Goal: Task Accomplishment & Management: Manage account settings

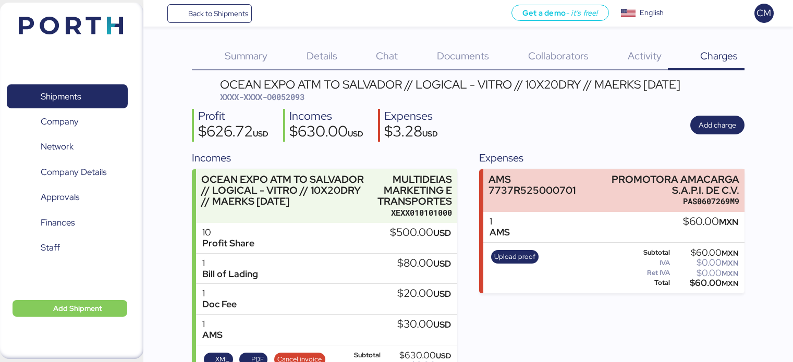
scroll to position [42, 0]
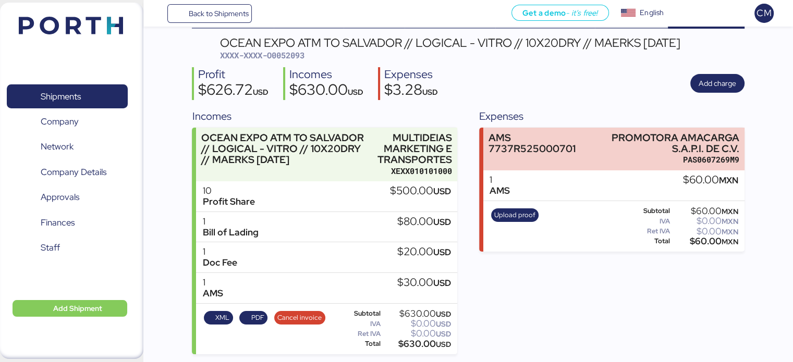
click at [458, 99] on div "Profit $626.72 USD Incomes $630.00 USD Expenses $3.28 USD Add charge" at bounding box center [468, 83] width 552 height 33
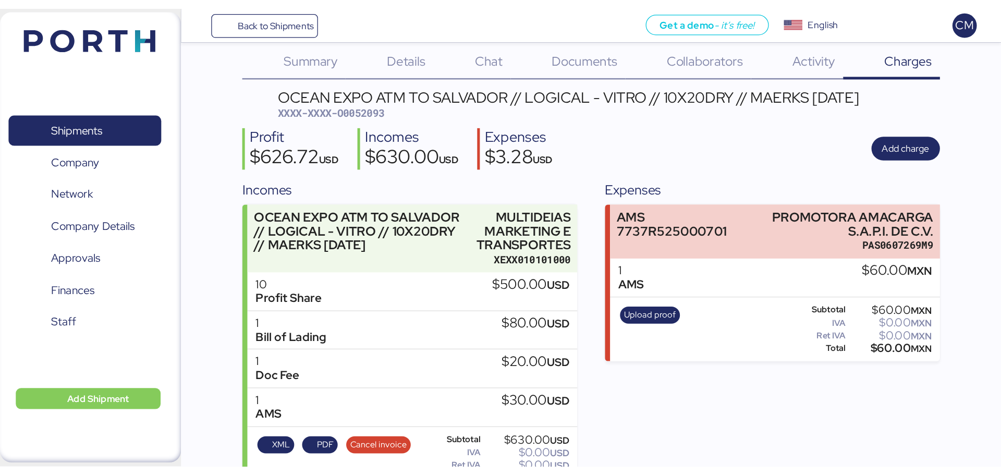
scroll to position [0, 0]
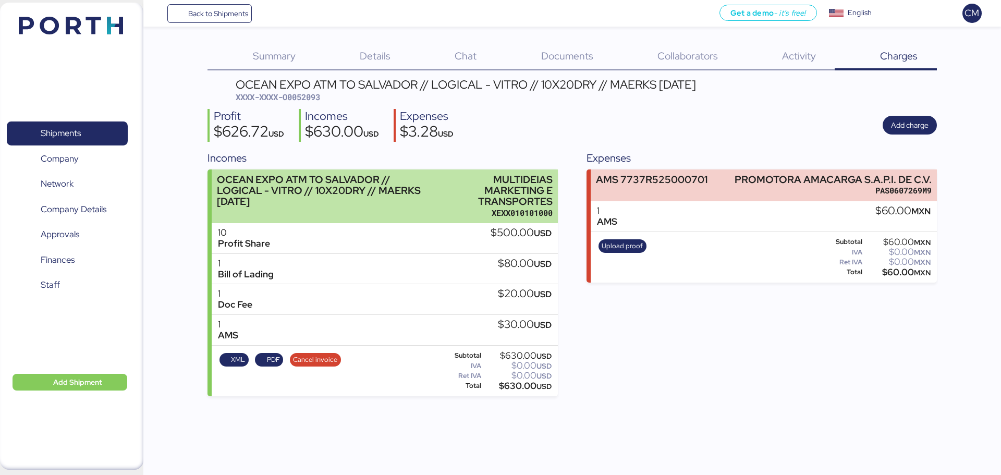
click at [492, 214] on div "XEXX010101000" at bounding box center [498, 213] width 110 height 11
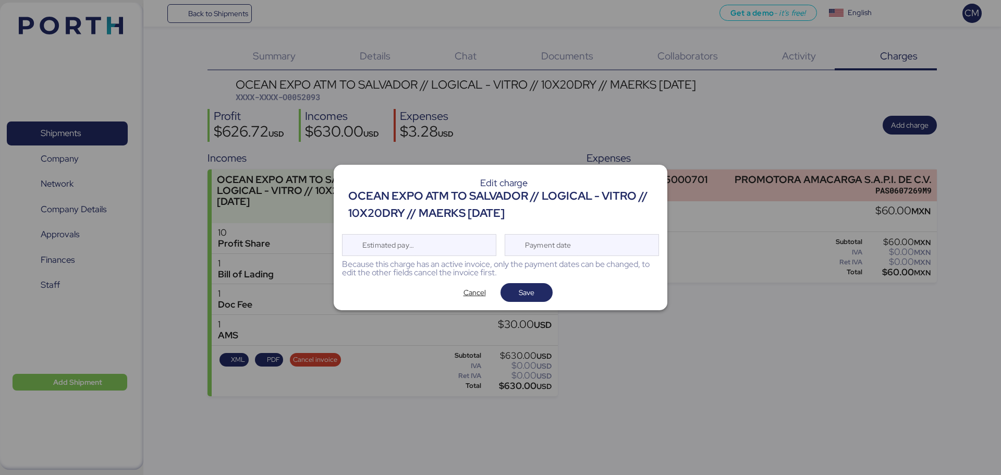
click at [660, 362] on div at bounding box center [500, 237] width 1001 height 475
click at [468, 294] on span "Cancel" at bounding box center [475, 292] width 22 height 13
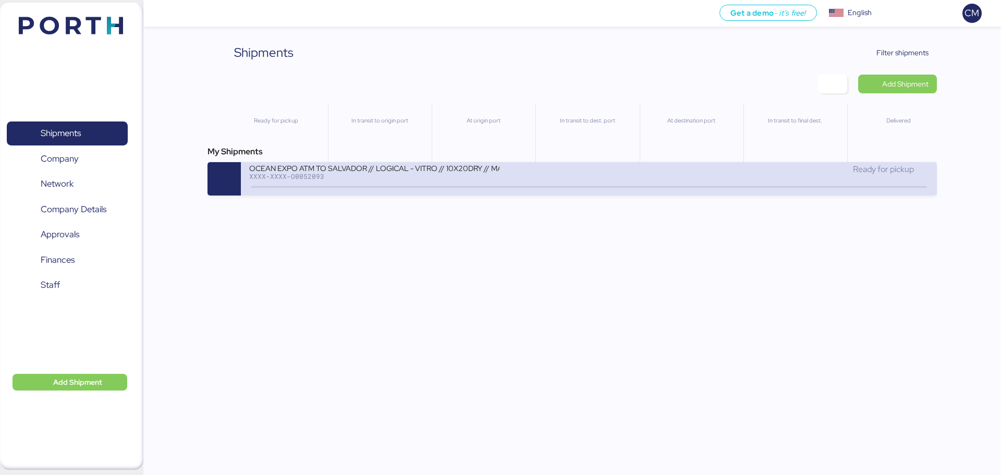
click at [346, 170] on div "OCEAN EXPO ATM TO SALVADOR // LOGICAL - VITRO // 10X20DRY // MAERKS [DATE]" at bounding box center [374, 167] width 250 height 9
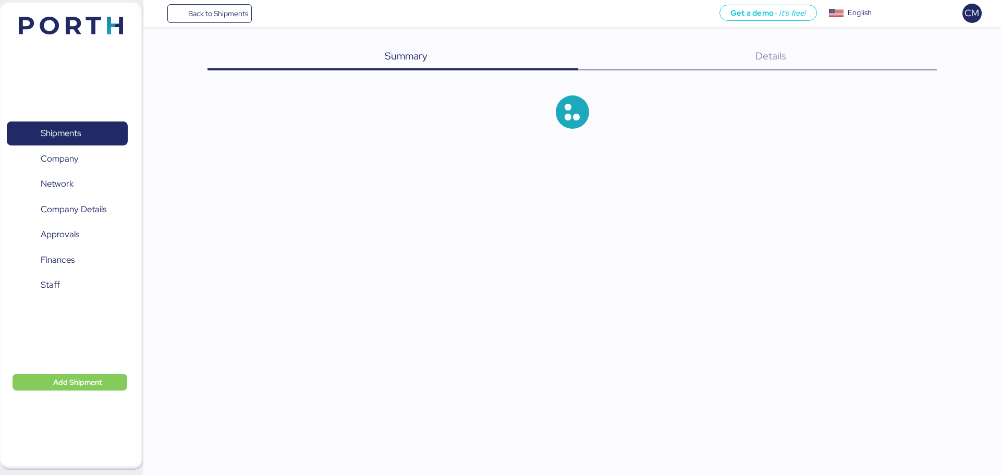
click at [346, 170] on div "Back to Shipments Get a demo - it’s free! Get a demo English Inglés English CM …" at bounding box center [500, 237] width 1001 height 475
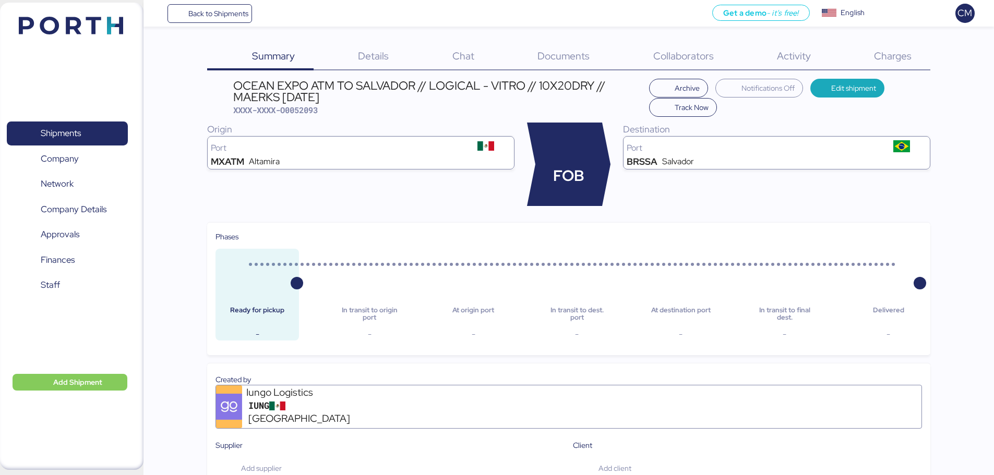
click at [874, 58] on span "Charges" at bounding box center [893, 56] width 38 height 14
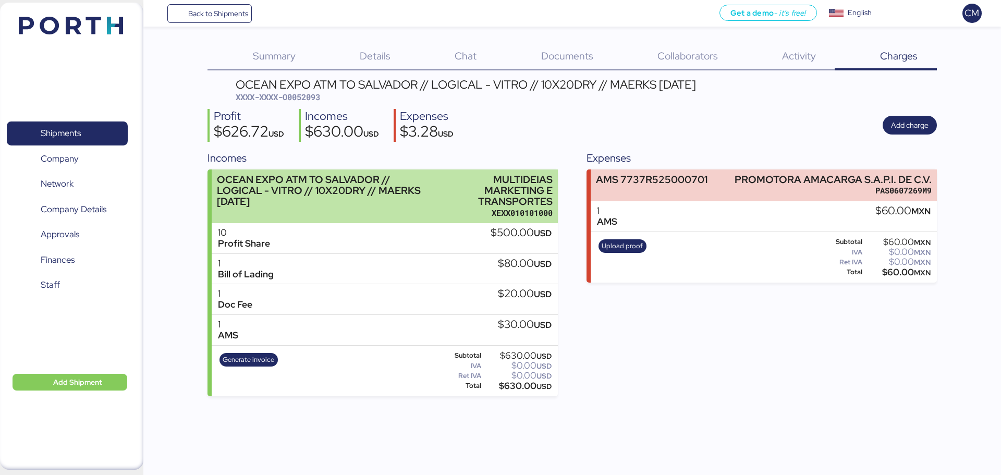
click at [342, 209] on div "OCEAN EXPO ATM TO SALVADOR // LOGICAL - VITRO // 10X20DRY // MAERKS [DATE]" at bounding box center [327, 196] width 221 height 44
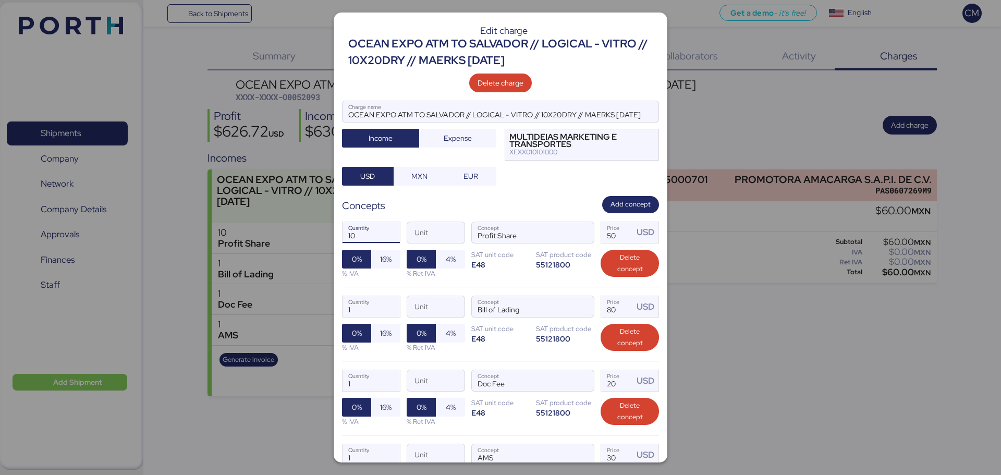
click at [369, 240] on input "10" at bounding box center [371, 232] width 57 height 21
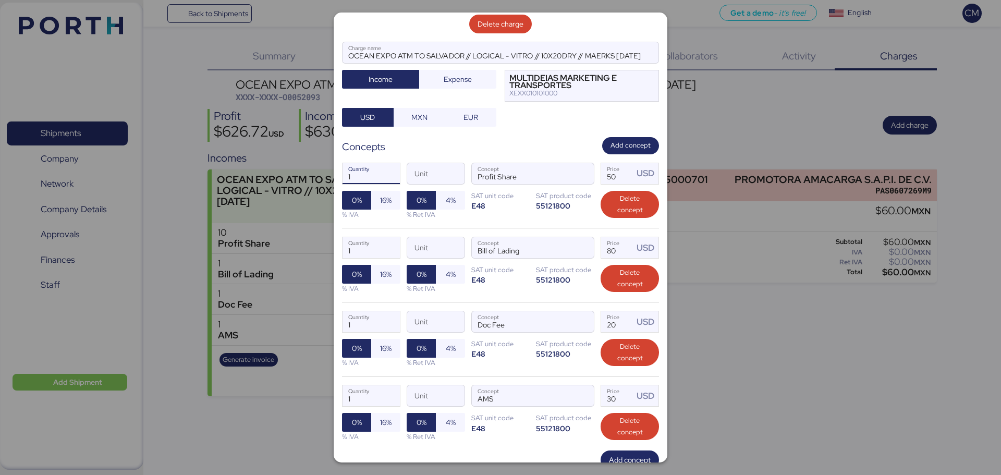
scroll to position [129, 0]
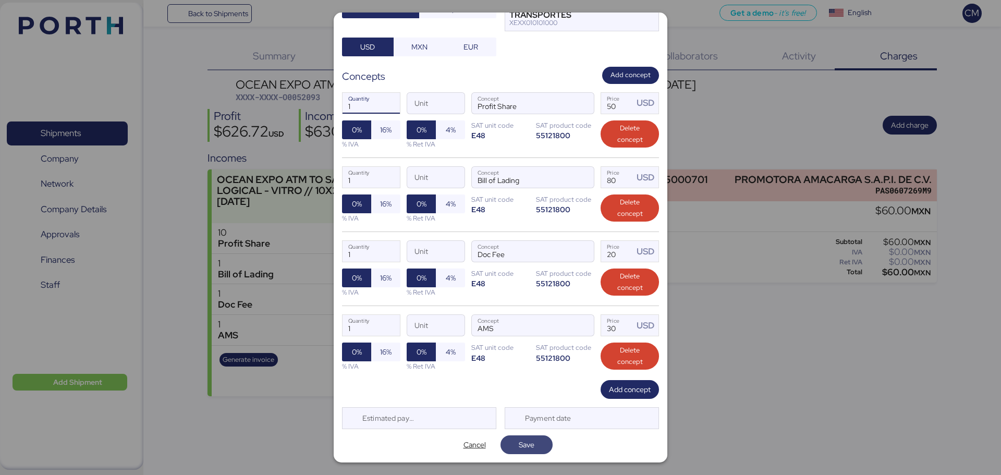
type input "1"
click at [513, 449] on span "Save" at bounding box center [526, 445] width 35 height 15
